Goal: Book appointment/travel/reservation

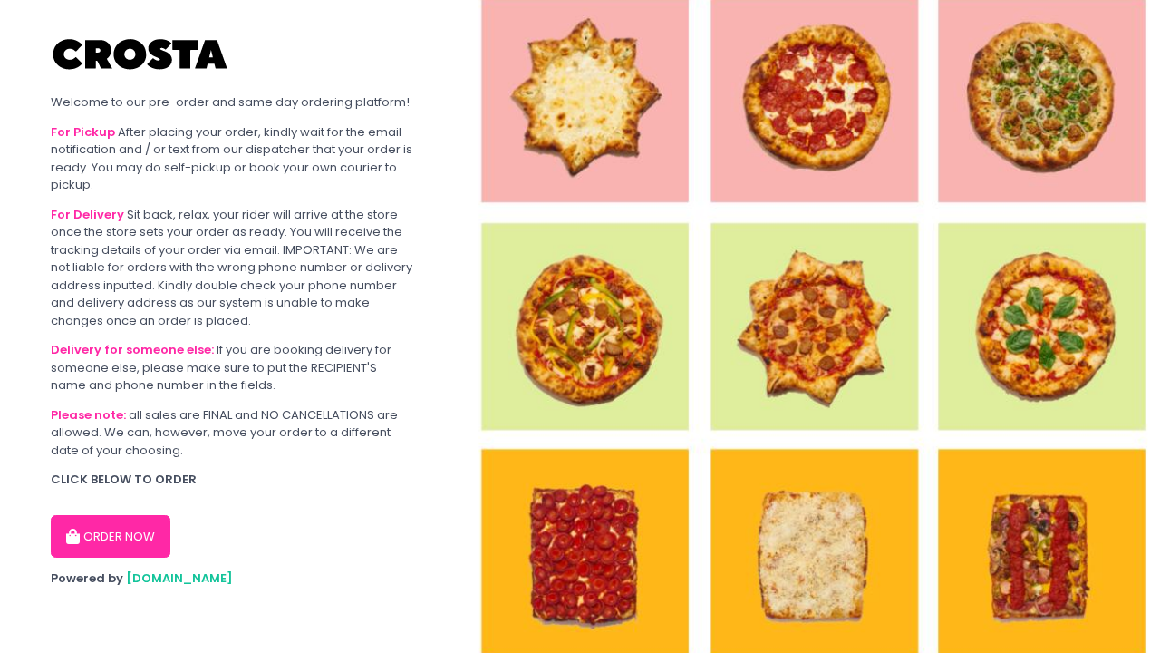
click at [116, 525] on button "ORDER NOW" at bounding box center [111, 537] width 120 height 44
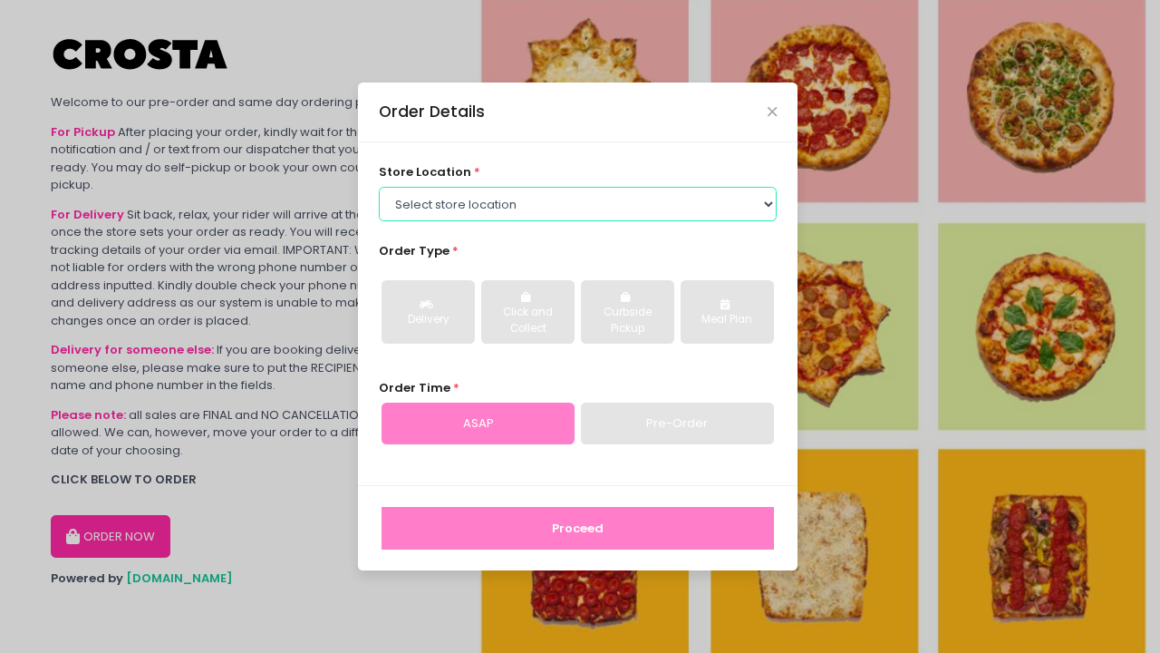
select select "5fabb2e53664a8677beaeb89"
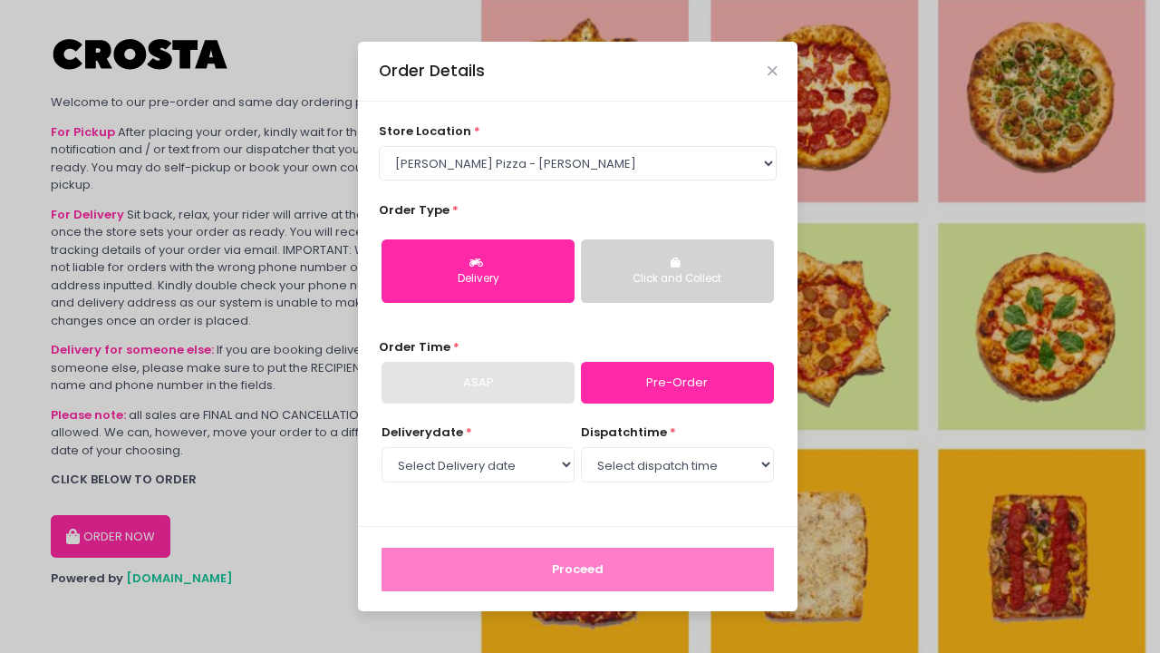
click at [495, 392] on div "ASAP" at bounding box center [478, 383] width 193 height 42
click at [500, 376] on div "ASAP" at bounding box center [478, 383] width 193 height 42
click at [547, 378] on div "ASAP" at bounding box center [478, 383] width 193 height 42
select select "[DATE]"
select select "12:00"
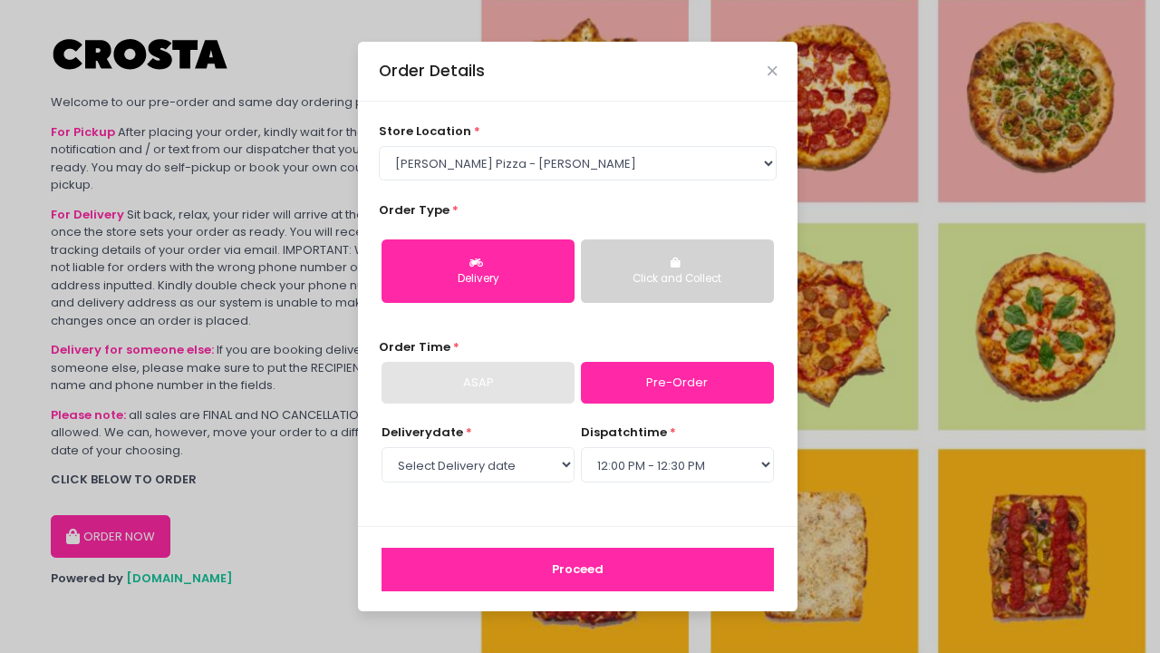
click at [611, 568] on button "Proceed" at bounding box center [578, 569] width 392 height 44
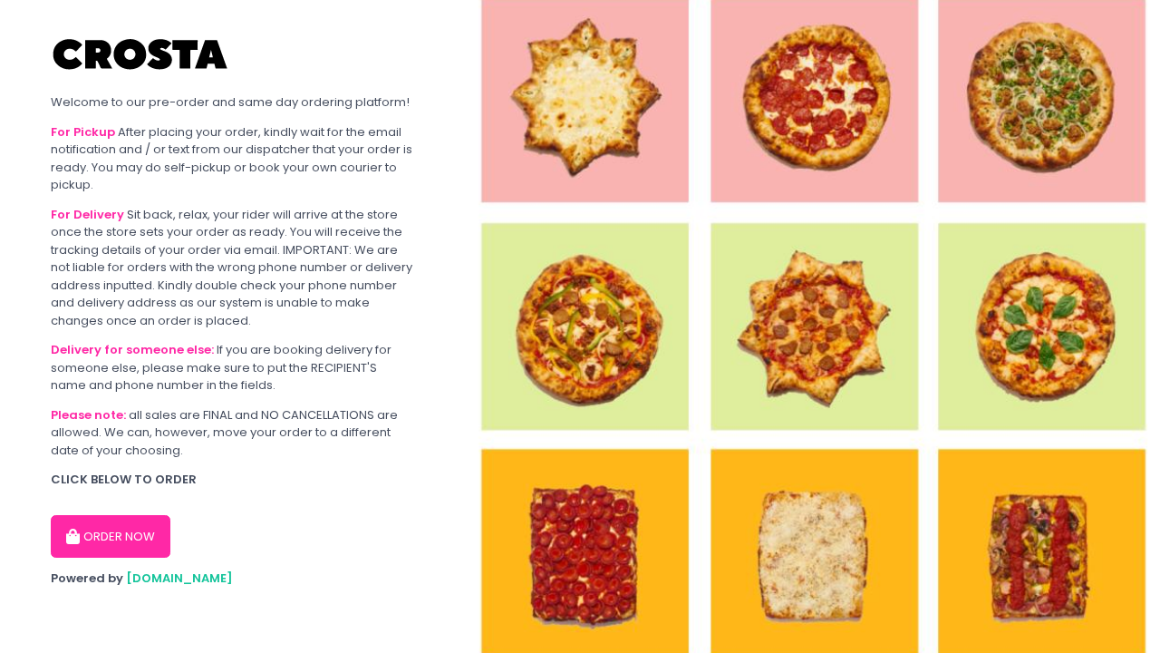
click at [146, 517] on button "ORDER NOW" at bounding box center [111, 537] width 120 height 44
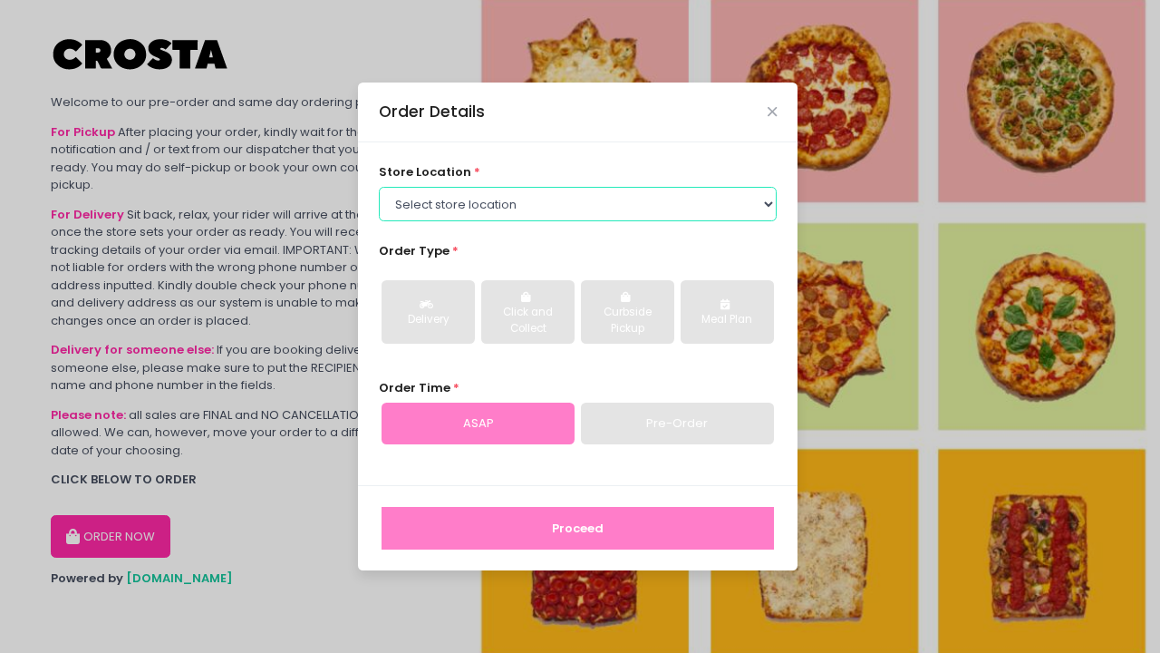
select select "5fabb2e53664a8677beaeb89"
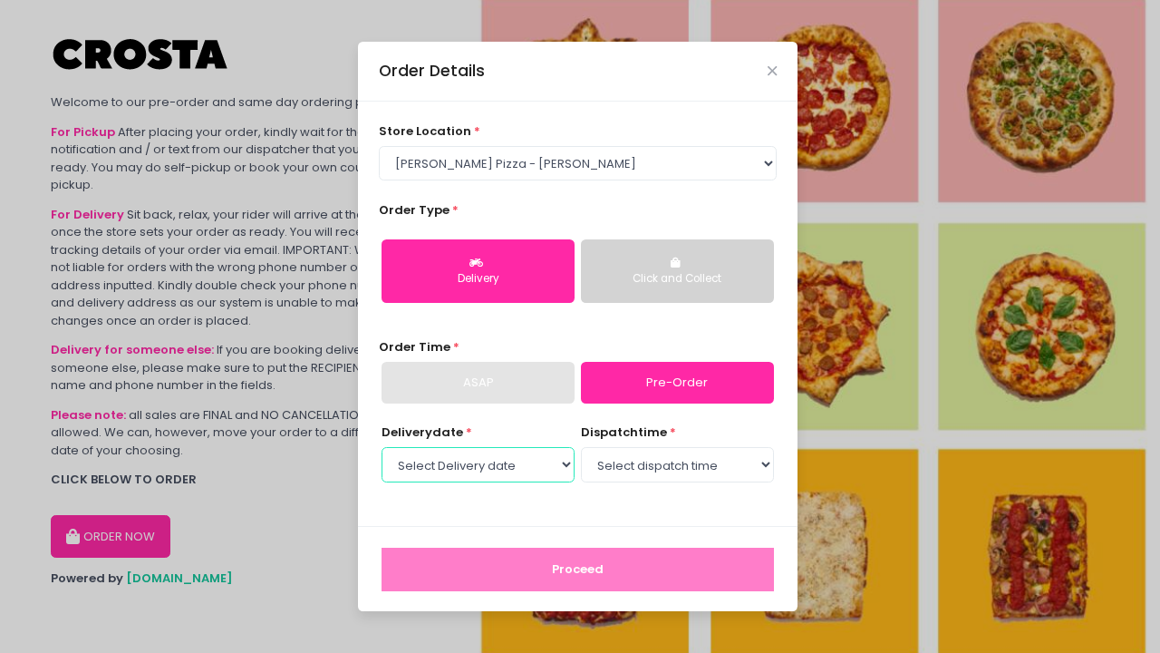
select select "[DATE]"
select select "15:00"
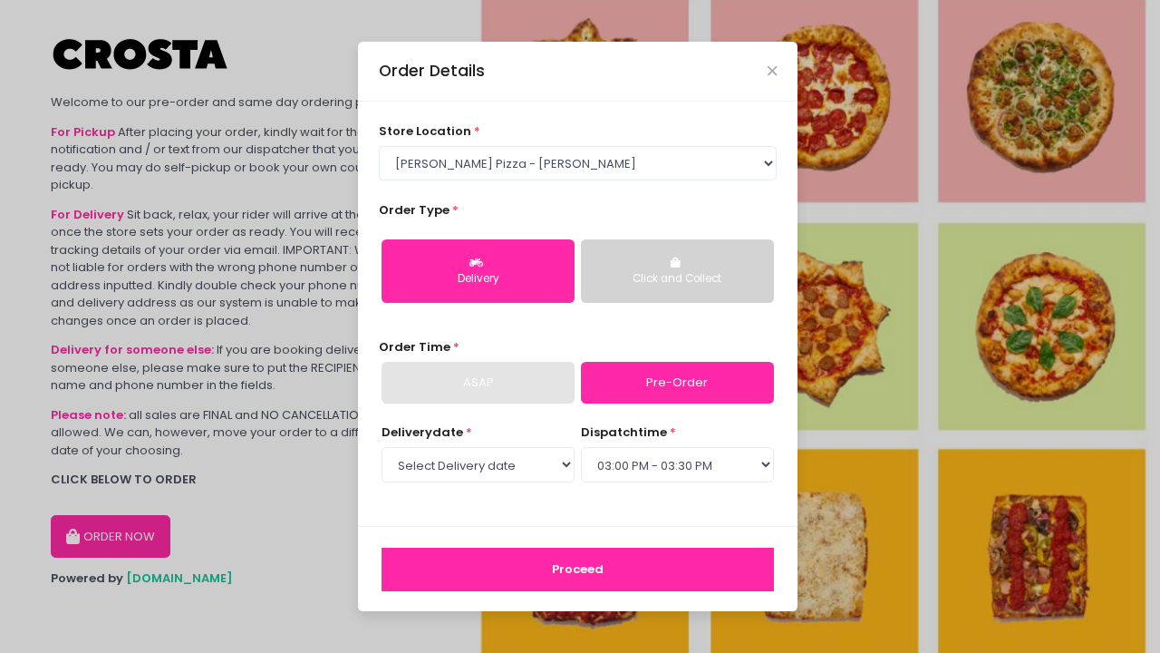
click at [648, 578] on button "Proceed" at bounding box center [578, 569] width 392 height 44
